Goal: Obtain resource: Download file/media

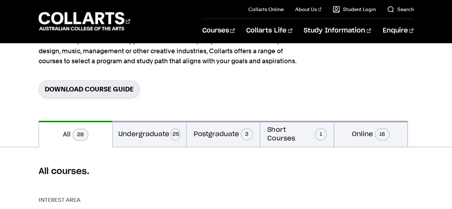
scroll to position [82, 0]
click at [290, 135] on button "Short Courses 1" at bounding box center [297, 133] width 74 height 26
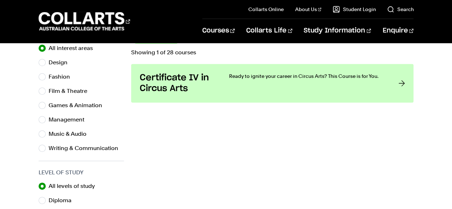
scroll to position [251, 0]
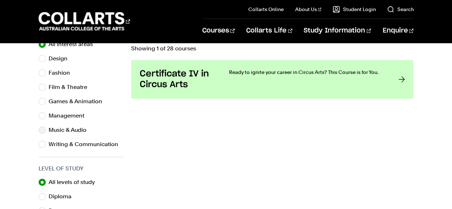
click at [54, 130] on label "Music & Audio" at bounding box center [71, 130] width 44 height 10
click at [46, 130] on input "Music & Audio" at bounding box center [42, 130] width 7 height 7
radio input "true"
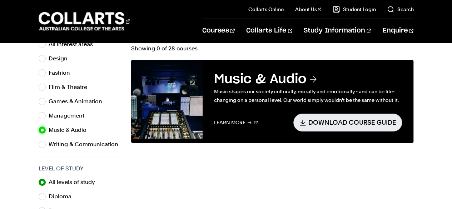
scroll to position [191, 0]
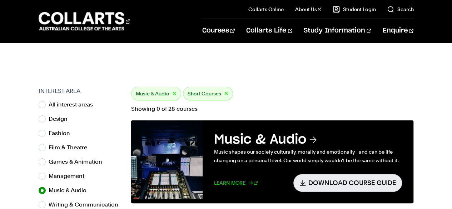
click at [234, 183] on link "Learn More" at bounding box center [236, 183] width 44 height 18
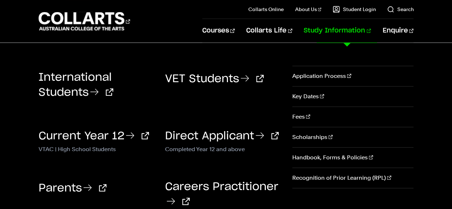
scroll to position [194, 0]
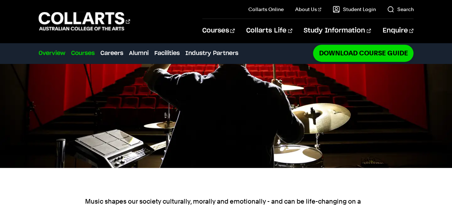
click at [85, 52] on link "Courses" at bounding box center [83, 53] width 24 height 9
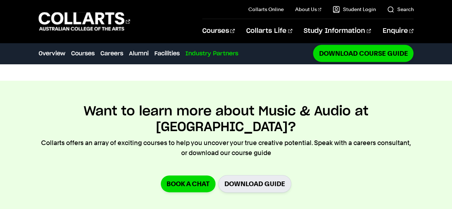
scroll to position [2012, 0]
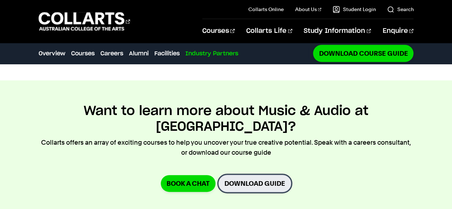
click at [257, 175] on link "Download Guide" at bounding box center [254, 184] width 73 height 18
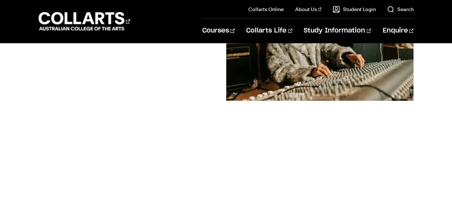
scroll to position [153, 0]
